Goal: Information Seeking & Learning: Learn about a topic

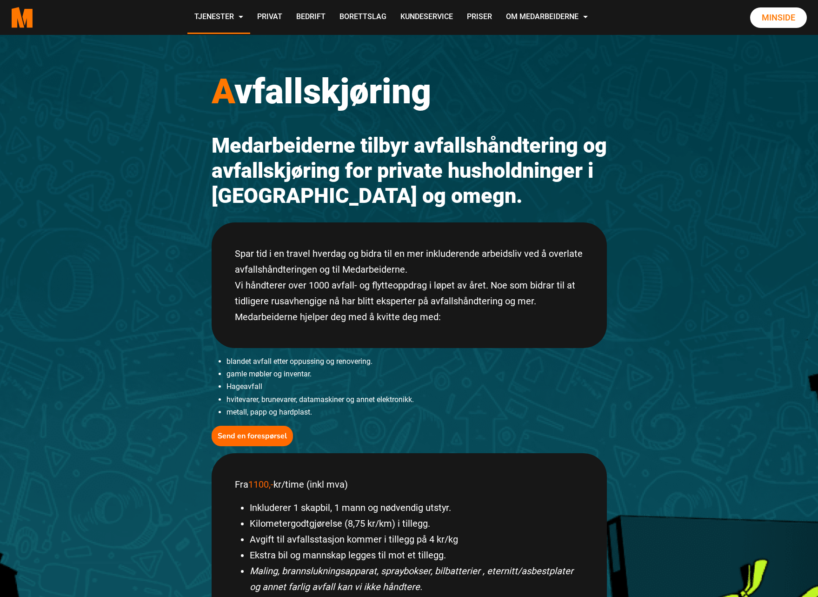
scroll to position [23, 0]
click at [273, 16] on link "Privat" at bounding box center [269, 17] width 39 height 33
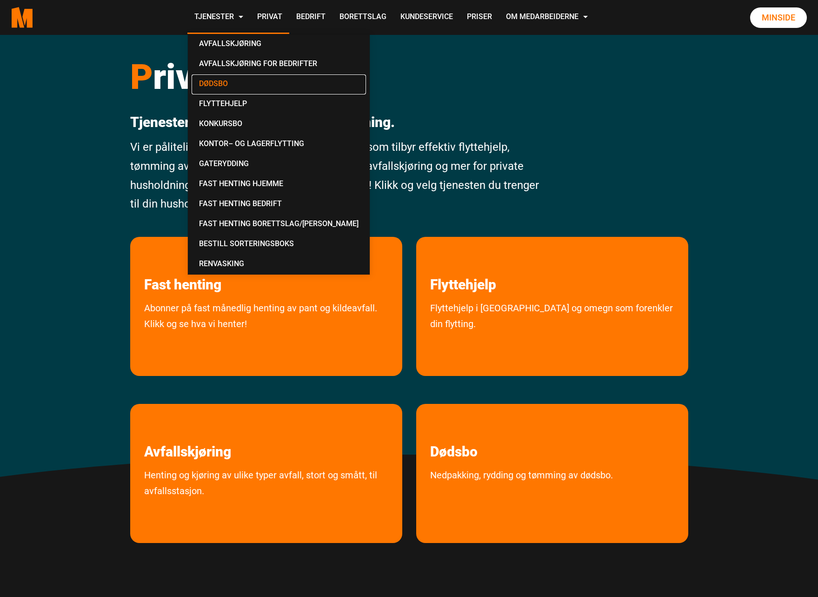
click at [217, 85] on link "Dødsbo" at bounding box center [279, 84] width 174 height 20
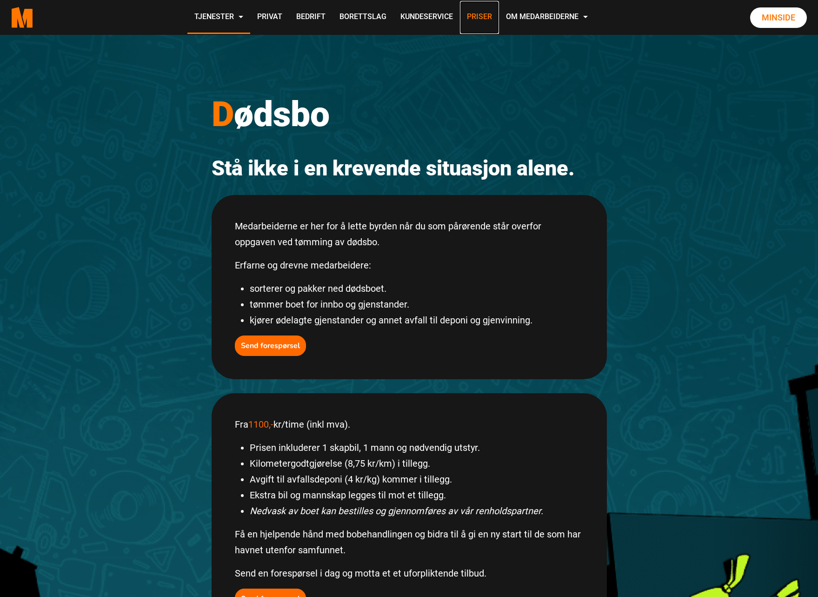
click at [478, 15] on link "Priser" at bounding box center [479, 17] width 39 height 33
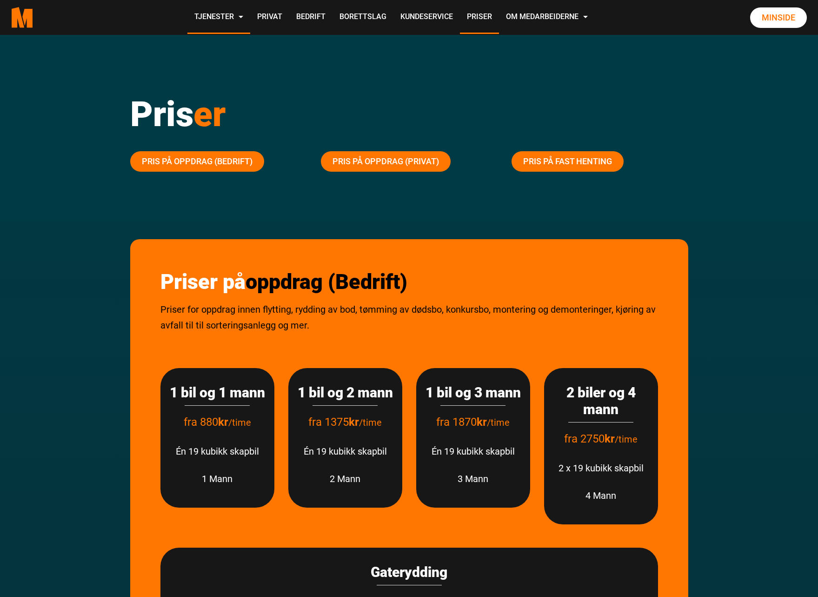
drag, startPoint x: 814, startPoint y: 88, endPoint x: 813, endPoint y: 153, distance: 64.2
click at [813, 153] on div "Pris er Pris på oppdrag (Bedrift) Pris på oppdrag (Privat) Pris på fast henting" at bounding box center [409, 128] width 818 height 186
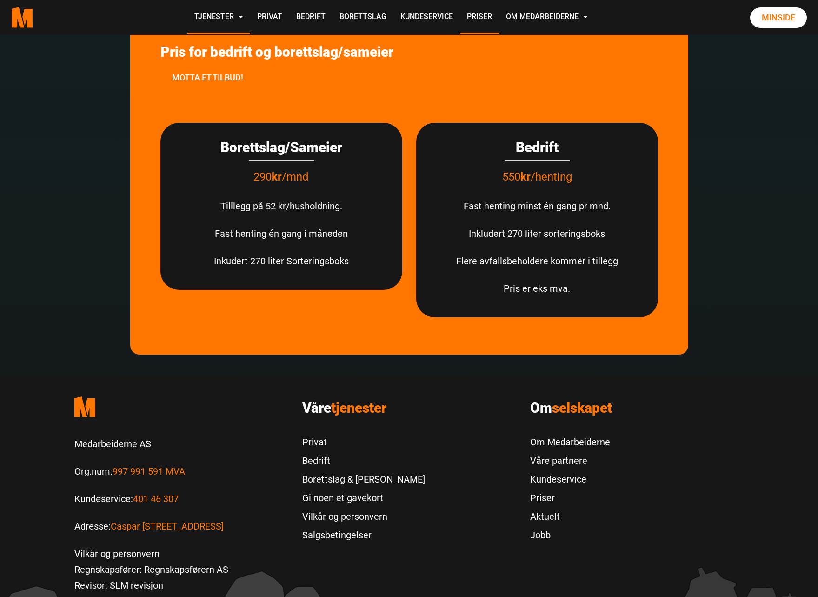
scroll to position [2647, 0]
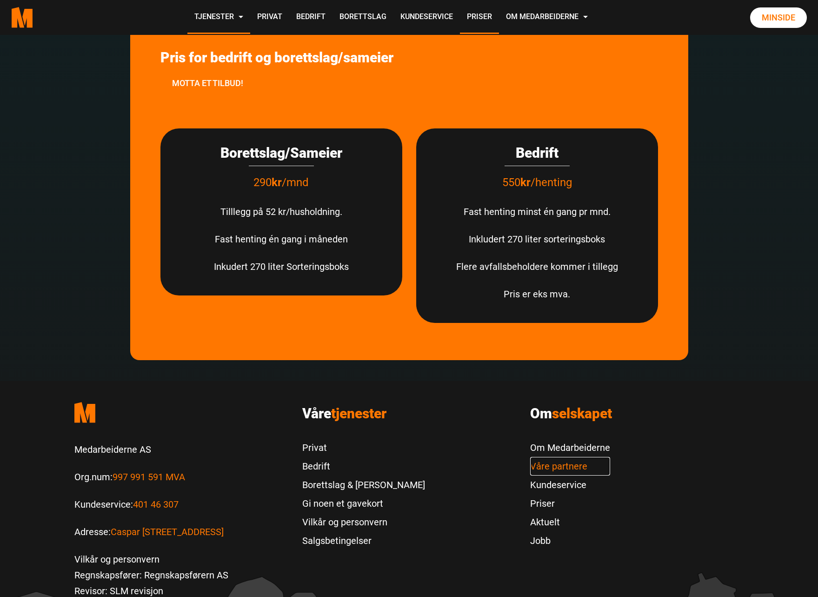
click at [554, 466] on link "Våre partnere" at bounding box center [570, 466] width 80 height 19
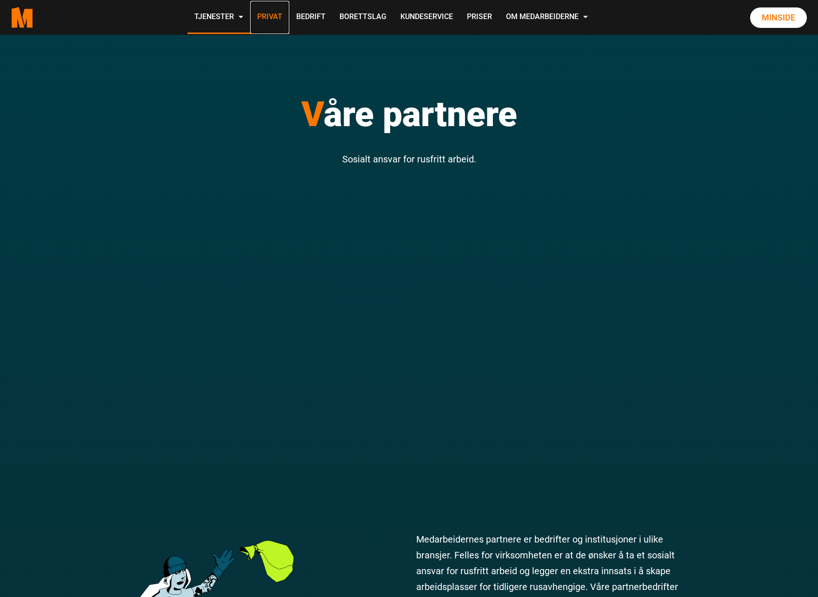
click at [278, 13] on link "Privat" at bounding box center [269, 17] width 39 height 33
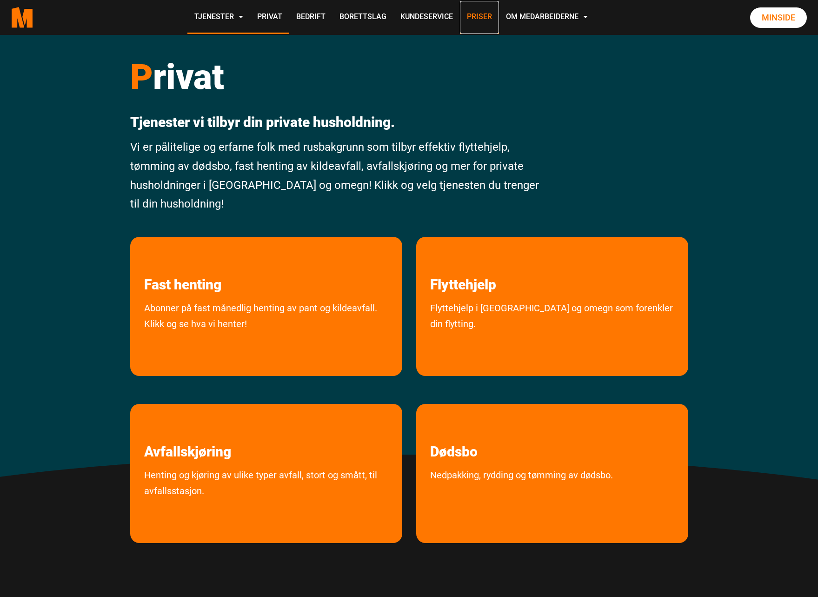
click at [479, 15] on link "Priser" at bounding box center [479, 17] width 39 height 33
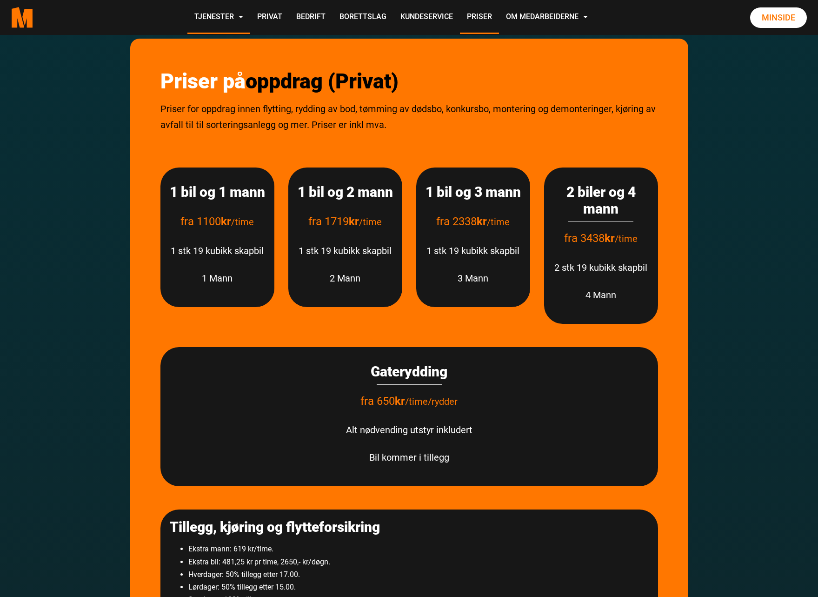
scroll to position [1077, 0]
